Goal: Navigation & Orientation: Find specific page/section

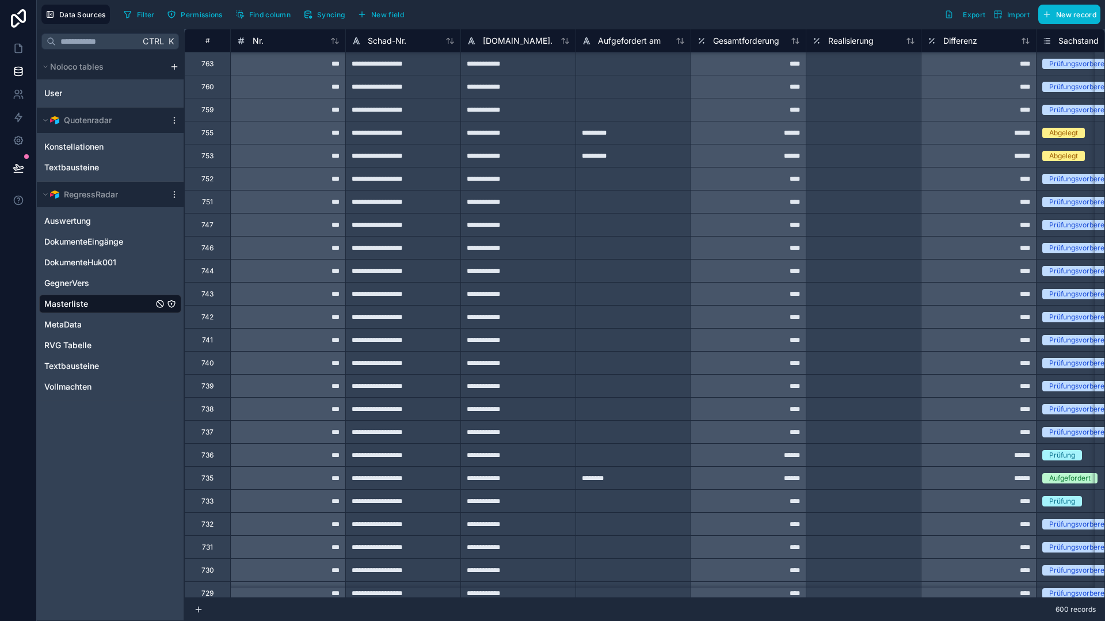
scroll to position [40, 0]
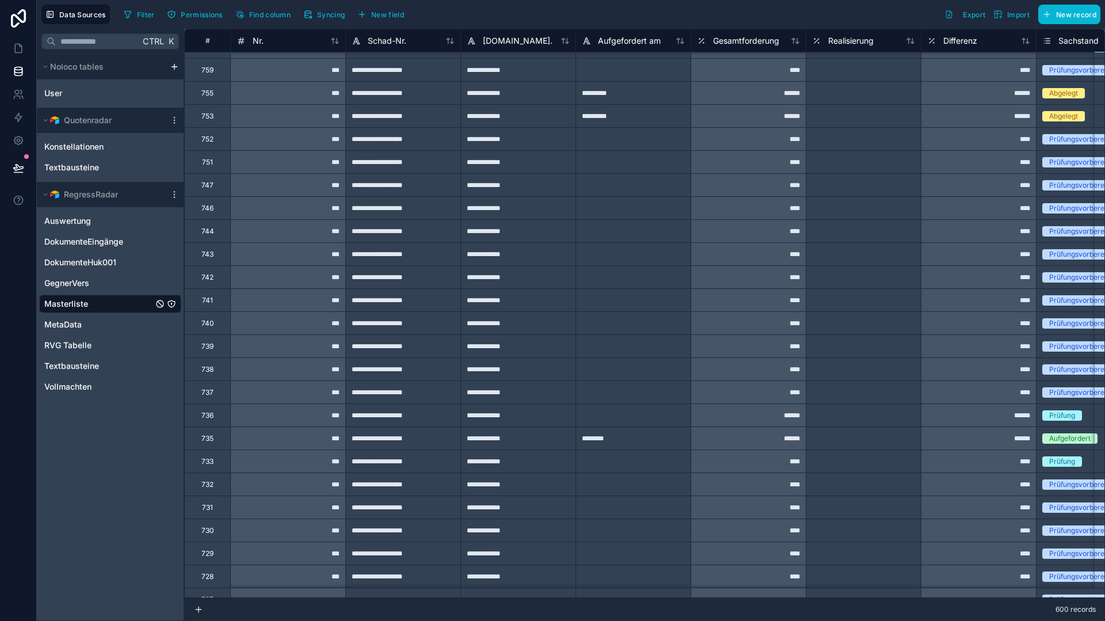
click at [67, 308] on span "Masterliste" at bounding box center [66, 304] width 44 height 12
click at [83, 321] on div "MetaData" at bounding box center [110, 324] width 142 height 18
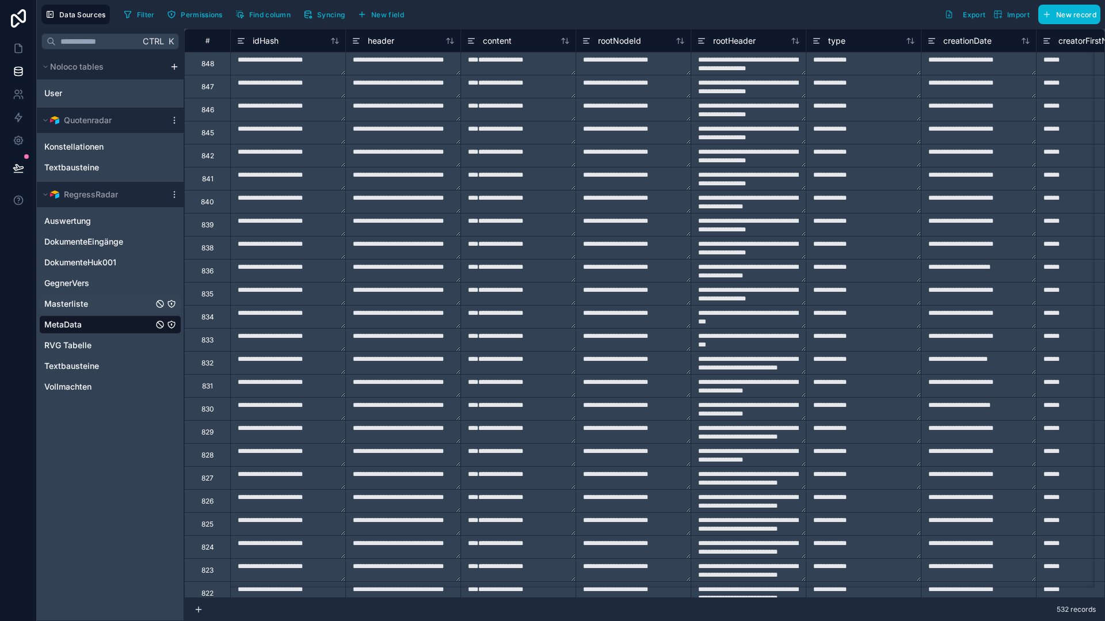
click at [78, 305] on span "Masterliste" at bounding box center [66, 304] width 44 height 12
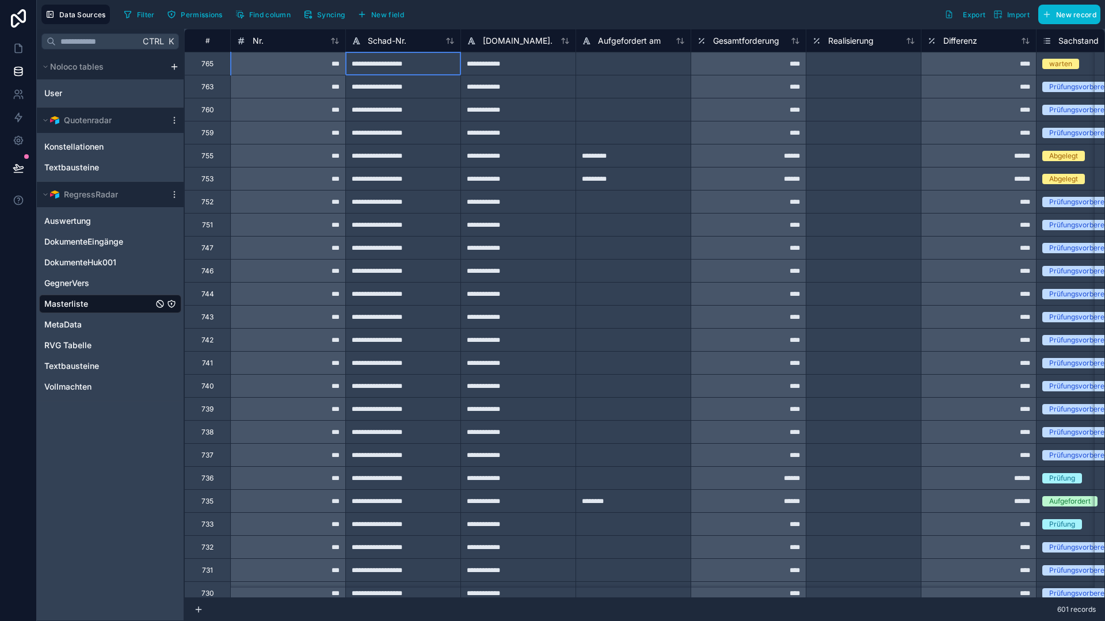
click at [410, 56] on div "**********" at bounding box center [402, 63] width 115 height 23
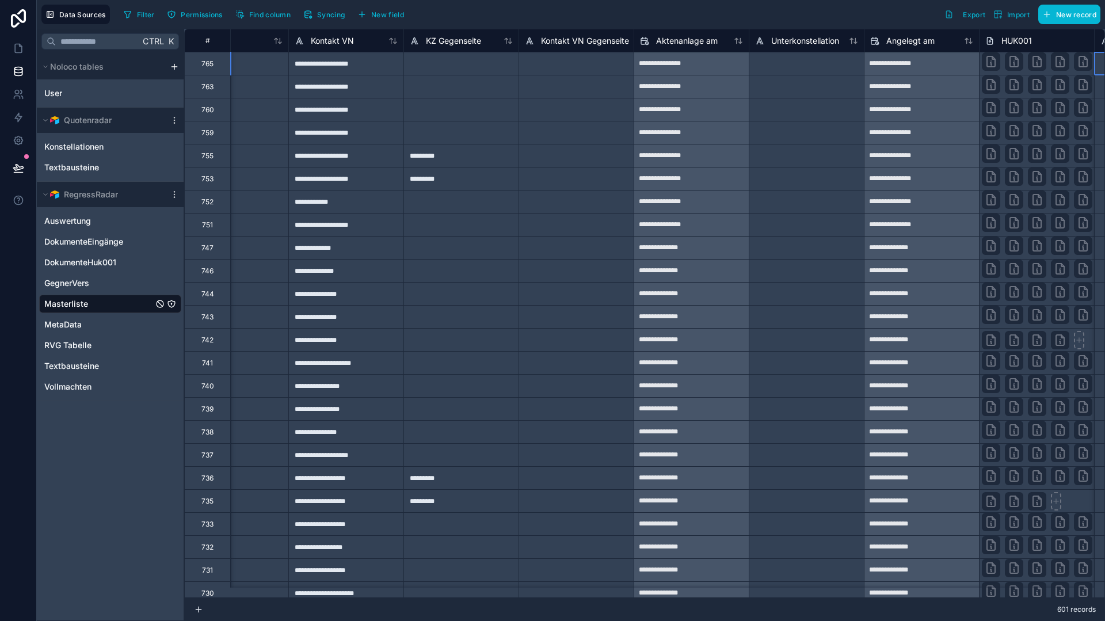
scroll to position [0, 2934]
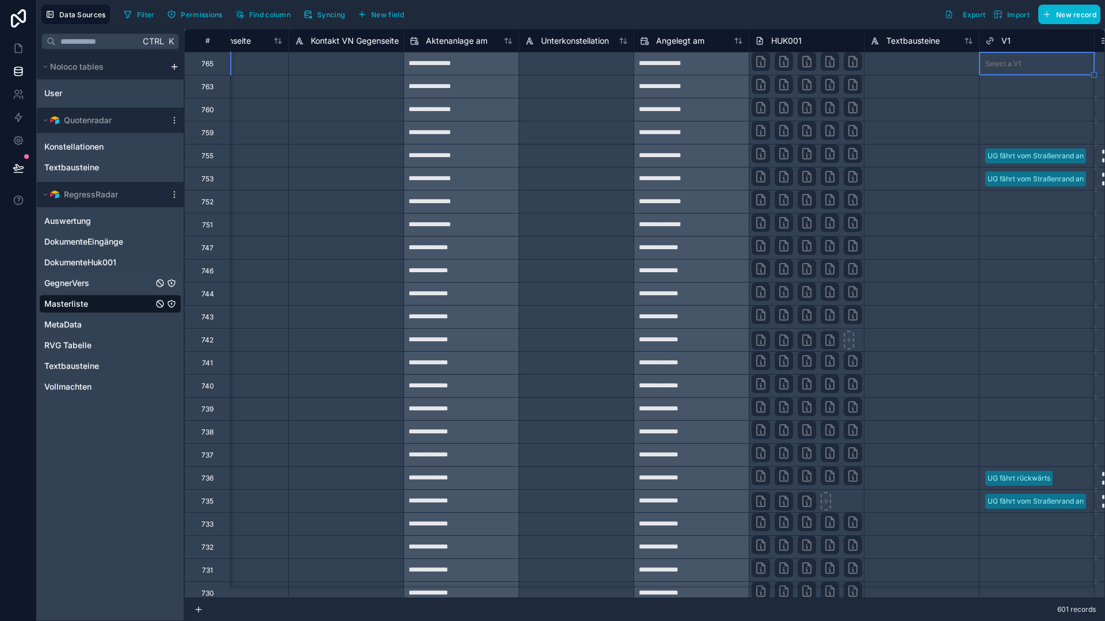
click at [77, 284] on span "GegnerVers" at bounding box center [66, 283] width 45 height 12
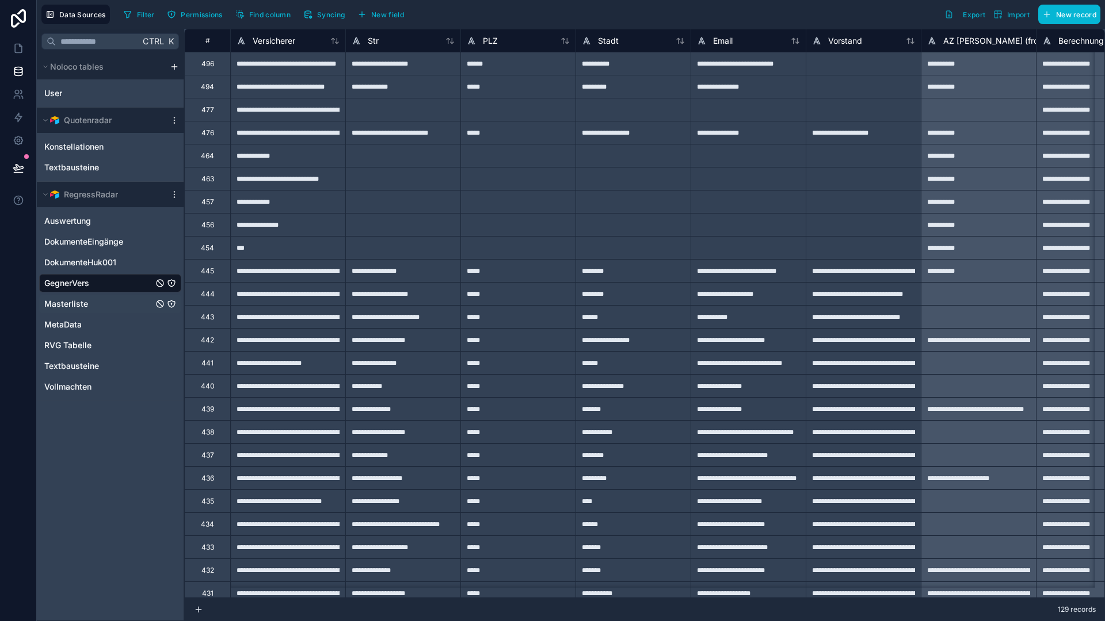
click at [82, 297] on div "Masterliste" at bounding box center [110, 304] width 142 height 18
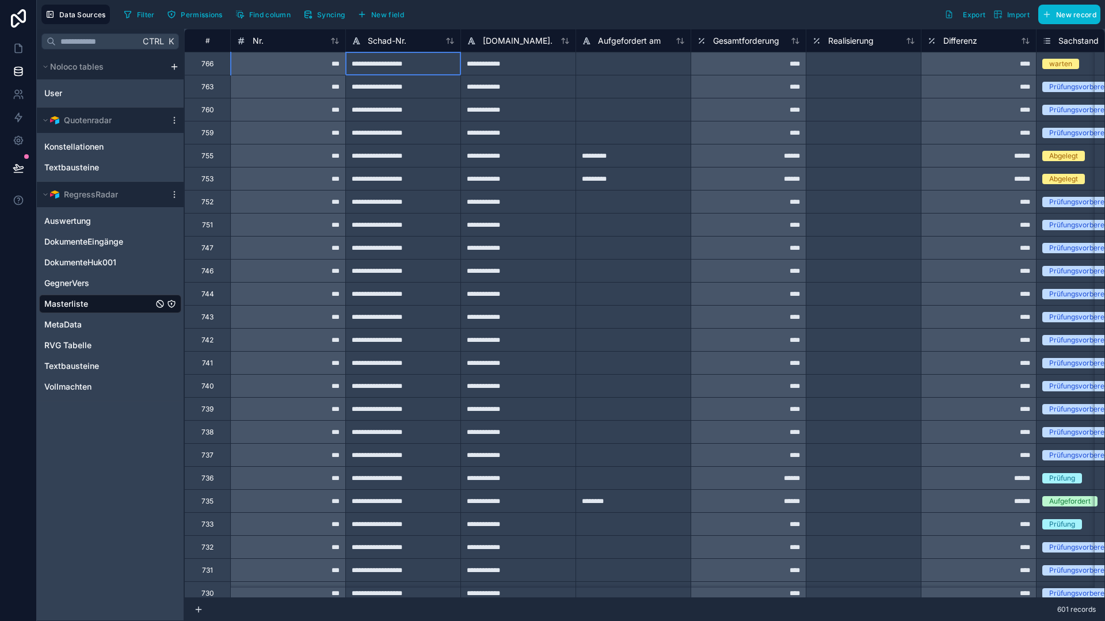
click at [387, 57] on div "**********" at bounding box center [402, 63] width 115 height 23
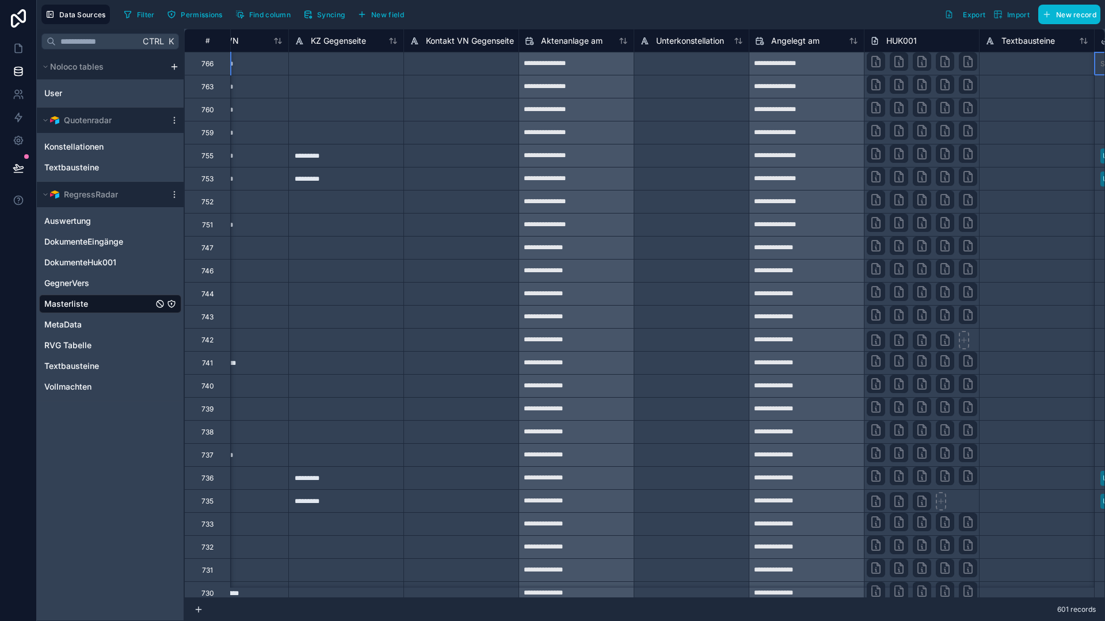
scroll to position [0, 2934]
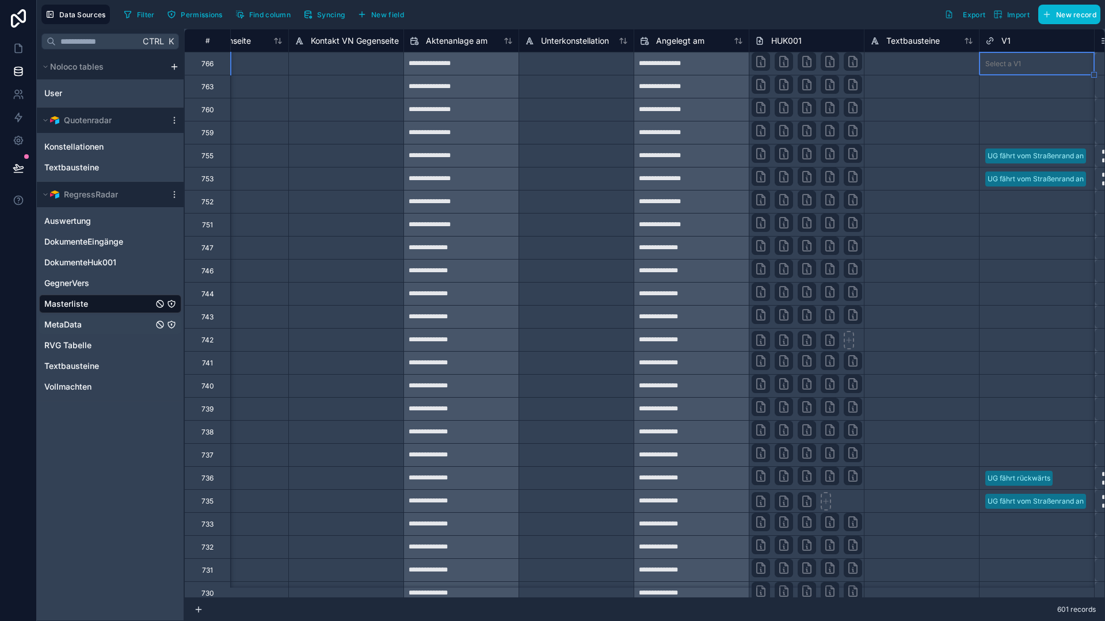
click at [96, 322] on div "MetaData" at bounding box center [110, 324] width 142 height 18
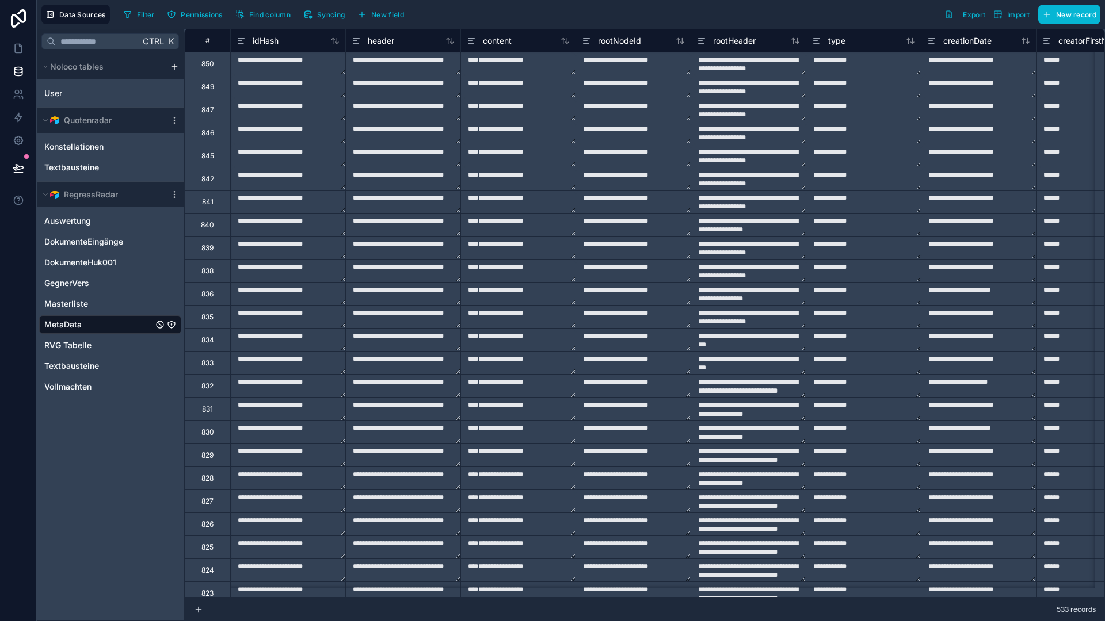
click at [474, 66] on textarea at bounding box center [518, 63] width 114 height 22
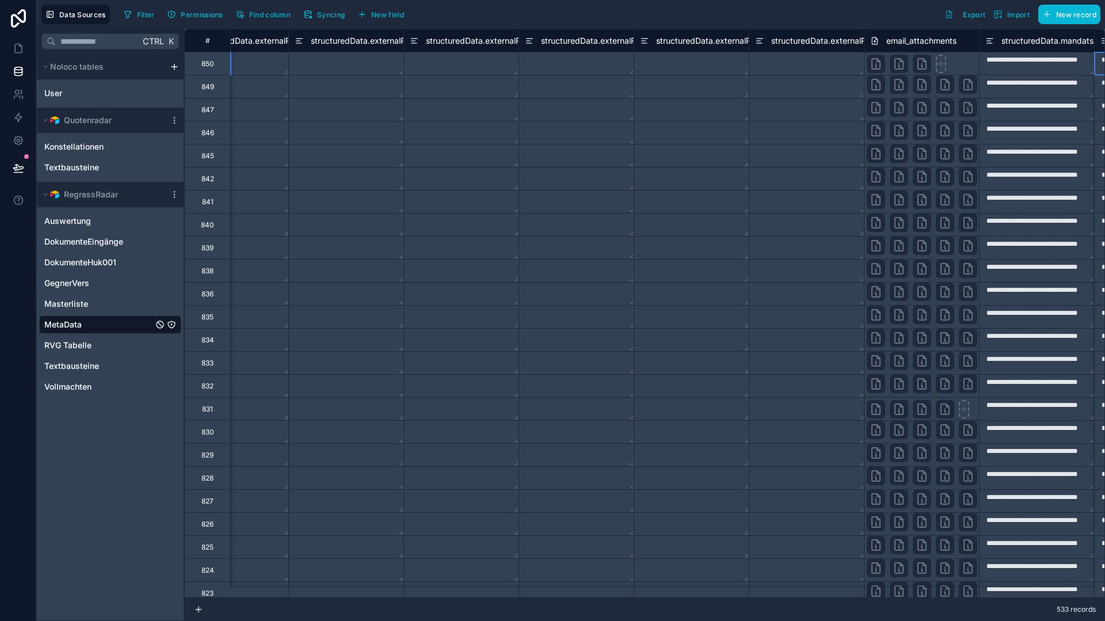
scroll to position [0, 3049]
